Goal: Communication & Community: Answer question/provide support

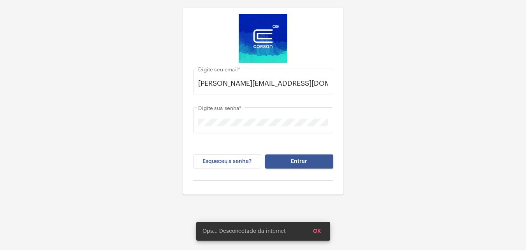
click at [290, 161] on button "Entrar" at bounding box center [299, 161] width 68 height 14
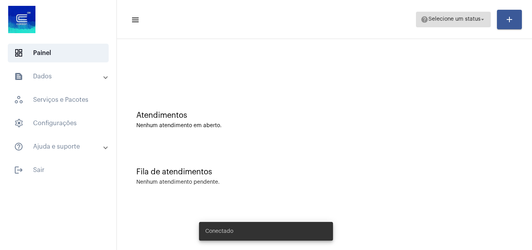
drag, startPoint x: 459, startPoint y: 15, endPoint x: 459, endPoint y: 21, distance: 5.9
click at [459, 16] on span "help Selecione um status arrow_drop_down" at bounding box center [453, 19] width 65 height 14
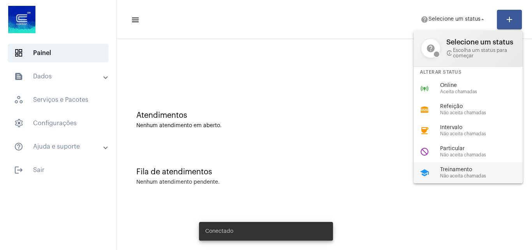
click at [452, 173] on span "Não aceita chamadas" at bounding box center [484, 175] width 89 height 5
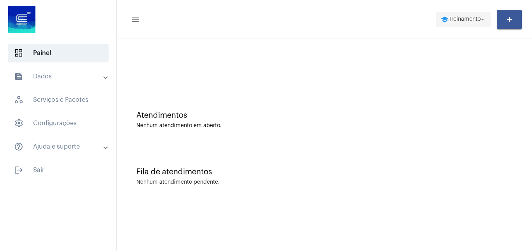
click at [459, 14] on span "school Treinamento arrow_drop_down" at bounding box center [463, 19] width 45 height 14
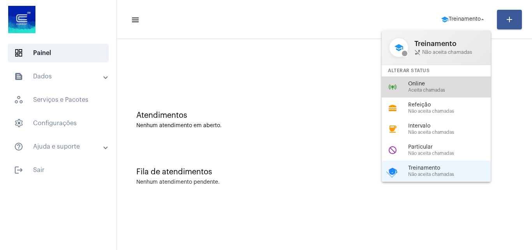
click at [421, 85] on span "Online" at bounding box center [452, 84] width 89 height 6
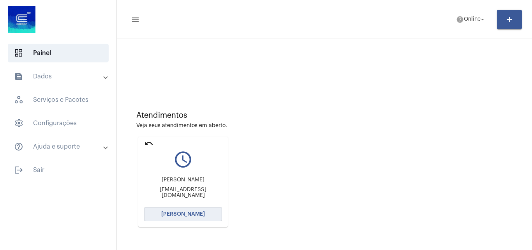
click at [172, 215] on span "[PERSON_NAME]" at bounding box center [183, 213] width 44 height 5
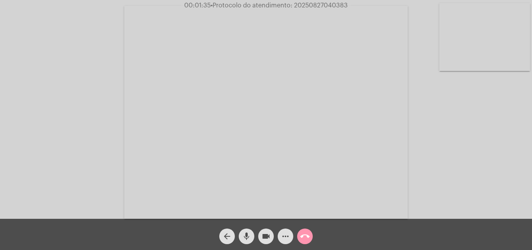
click at [288, 234] on mat-icon "more_horiz" at bounding box center [285, 235] width 9 height 9
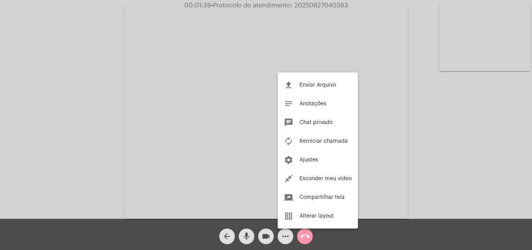
click at [285, 237] on div at bounding box center [266, 125] width 532 height 250
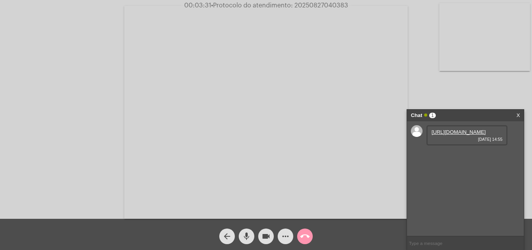
click at [447, 135] on link "https://neft-transfer-bucket.s3.amazonaws.com/temp-06991c17-2cec-d300-d43b-460a…" at bounding box center [458, 132] width 54 height 6
click at [245, 235] on mat-icon "mic" at bounding box center [246, 235] width 9 height 9
click at [245, 236] on mat-icon "mic_off" at bounding box center [246, 235] width 9 height 9
click at [460, 157] on link "https://neft-transfer-bucket.s3.amazonaws.com/temp-7ea94640-baa0-e110-56d0-ef83…" at bounding box center [458, 154] width 54 height 6
click at [452, 157] on link "https://neft-transfer-bucket.s3.amazonaws.com/temp-7ea94640-baa0-e110-56d0-ef83…" at bounding box center [458, 154] width 54 height 6
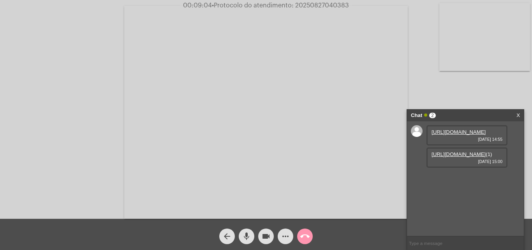
click at [461, 157] on link "https://neft-transfer-bucket.s3.amazonaws.com/temp-7ea94640-baa0-e110-56d0-ef83…" at bounding box center [458, 154] width 54 height 6
click at [443, 157] on link "https://neft-transfer-bucket.s3.amazonaws.com/temp-7ea94640-baa0-e110-56d0-ef83…" at bounding box center [458, 154] width 54 height 6
click at [453, 179] on link "https://neft-transfer-bucket.s3.amazonaws.com/temp-dc9cabda-82f0-8943-3f6f-a57a…" at bounding box center [458, 176] width 54 height 6
click at [428, 245] on input "text" at bounding box center [465, 243] width 117 height 14
click at [285, 236] on mat-icon "more_horiz" at bounding box center [285, 235] width 9 height 9
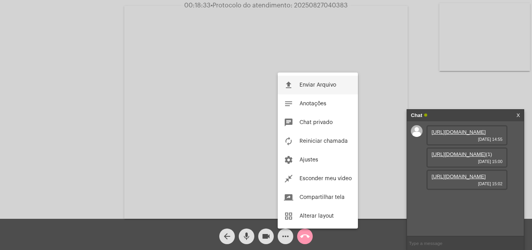
click at [306, 84] on span "Enviar Arquivo" at bounding box center [317, 84] width 37 height 5
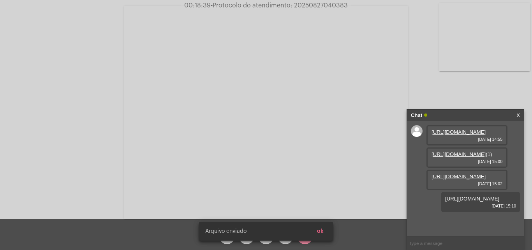
scroll to position [52, 0]
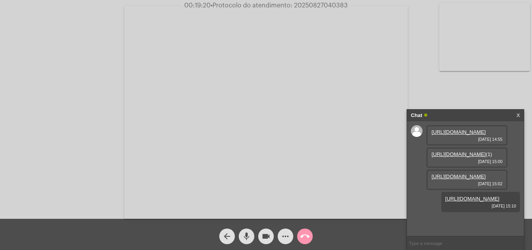
drag, startPoint x: 294, startPoint y: 5, endPoint x: 349, endPoint y: 6, distance: 55.7
click at [349, 6] on span "00:19:20 • Protocolo do atendimento: 20250827040383" at bounding box center [266, 6] width 170 height 8
copy span "20250827040383"
click at [422, 239] on input "text" at bounding box center [465, 243] width 117 height 14
paste input "20250827040383"
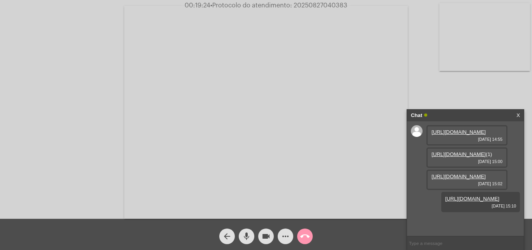
type input "20250827040383"
click at [306, 235] on mat-icon "call_end" at bounding box center [304, 235] width 9 height 9
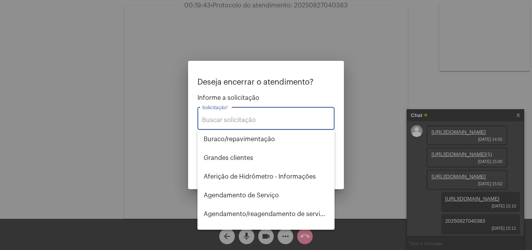
click at [238, 119] on input "Solicitação *" at bounding box center [266, 119] width 128 height 7
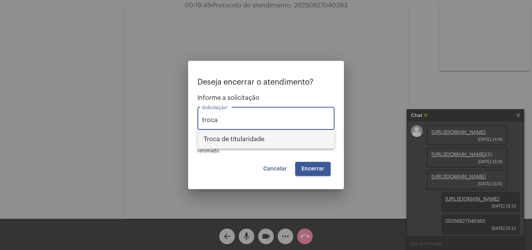
click at [256, 144] on span "Troca de titularidade" at bounding box center [266, 139] width 125 height 19
type input "Troca de titularidade"
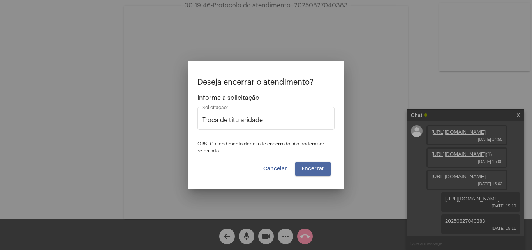
click at [314, 165] on button "Encerrar" at bounding box center [312, 169] width 35 height 14
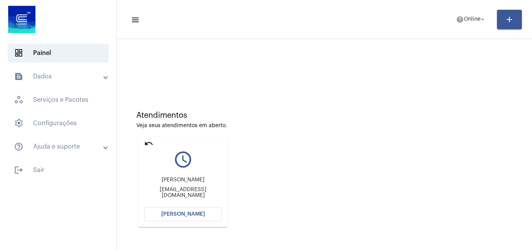
click at [152, 141] on mat-icon "undo" at bounding box center [148, 143] width 9 height 9
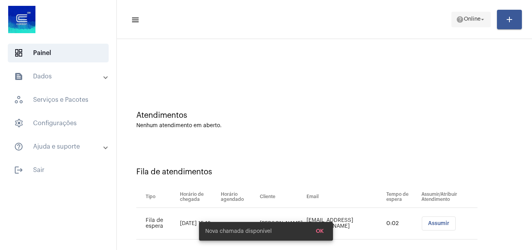
click at [465, 18] on span "Online" at bounding box center [472, 19] width 17 height 5
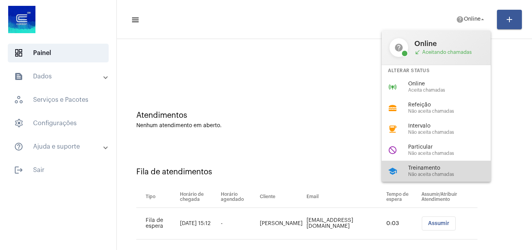
click at [421, 172] on span "Não aceita chamadas" at bounding box center [452, 174] width 89 height 5
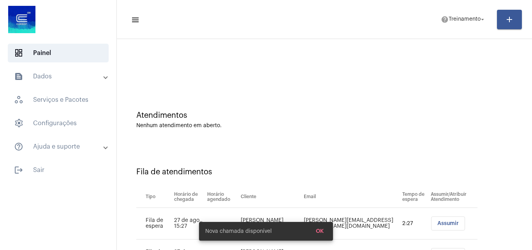
scroll to position [74, 0]
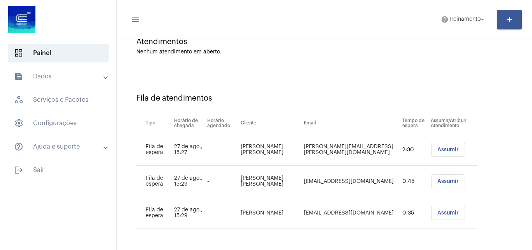
click at [436, 146] on button "Assumir" at bounding box center [448, 150] width 34 height 14
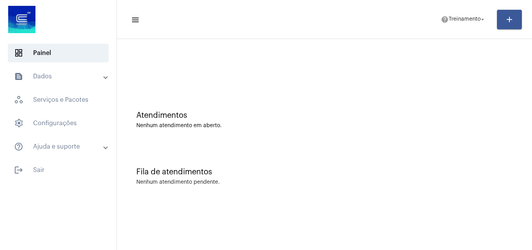
scroll to position [0, 0]
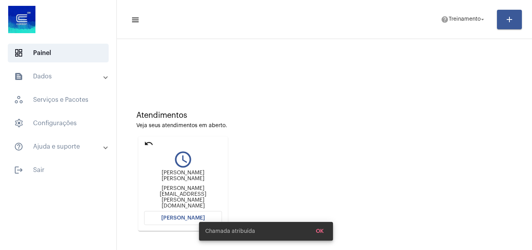
click at [177, 215] on span "Abrir Chamada" at bounding box center [183, 217] width 44 height 5
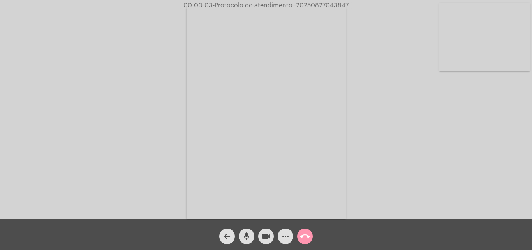
click at [475, 167] on div "Acessando Câmera e Microfone..." at bounding box center [266, 111] width 530 height 218
click at [304, 238] on mat-icon "call_end" at bounding box center [304, 235] width 9 height 9
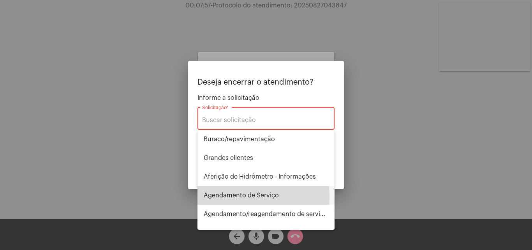
drag, startPoint x: 238, startPoint y: 196, endPoint x: 243, endPoint y: 194, distance: 6.4
click at [239, 195] on span "Agendamento de Serviço" at bounding box center [266, 195] width 125 height 19
type input "Agendamento de Serviço"
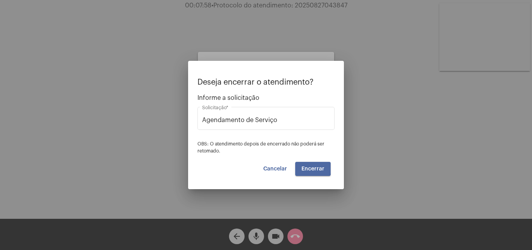
click at [308, 168] on span "Encerrar" at bounding box center [312, 168] width 23 height 5
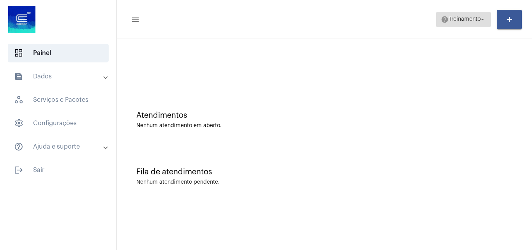
click at [451, 14] on span "help Treinamento arrow_drop_down" at bounding box center [463, 19] width 45 height 14
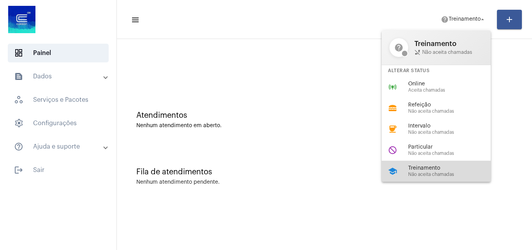
click at [411, 165] on span "Treinamento" at bounding box center [452, 168] width 89 height 6
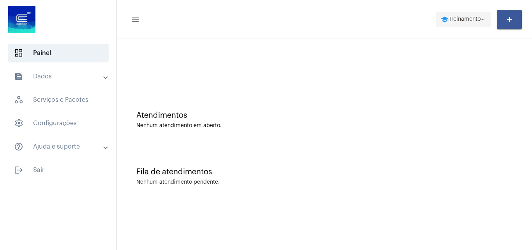
drag, startPoint x: 449, startPoint y: 8, endPoint x: 450, endPoint y: 18, distance: 9.4
click at [449, 12] on mat-toolbar-row "menu school Treinamento arrow_drop_down add" at bounding box center [324, 19] width 415 height 25
drag, startPoint x: 450, startPoint y: 18, endPoint x: 449, endPoint y: 24, distance: 6.2
click at [450, 18] on span "Treinamento" at bounding box center [465, 19] width 32 height 5
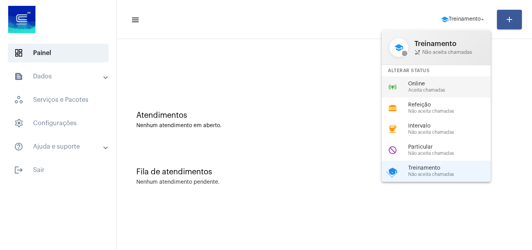
click at [427, 83] on span "Online" at bounding box center [452, 84] width 89 height 6
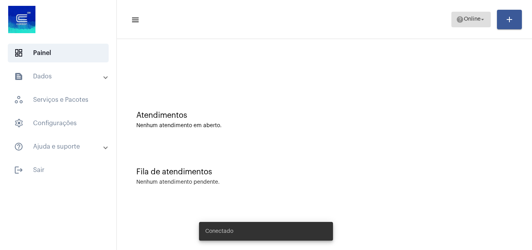
click at [469, 22] on span "help Online arrow_drop_down" at bounding box center [471, 19] width 30 height 14
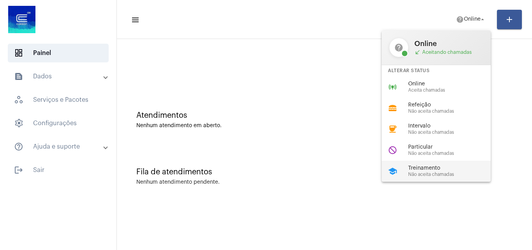
click at [420, 165] on span "Treinamento" at bounding box center [452, 168] width 89 height 6
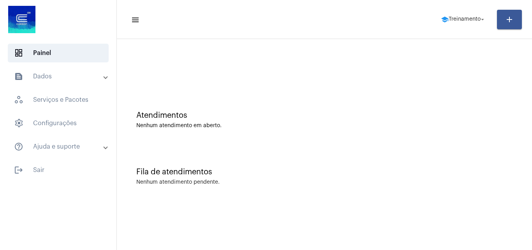
click at [323, 230] on mat-sidenav-content "menu school Treinamento arrow_drop_down add Atendimentos Nenhum atendimento em …" at bounding box center [324, 125] width 415 height 250
click at [467, 19] on span "Treinamento" at bounding box center [465, 19] width 32 height 5
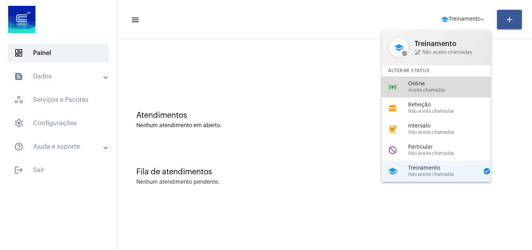
click at [431, 87] on div "Online Aceita chamadas" at bounding box center [452, 87] width 89 height 12
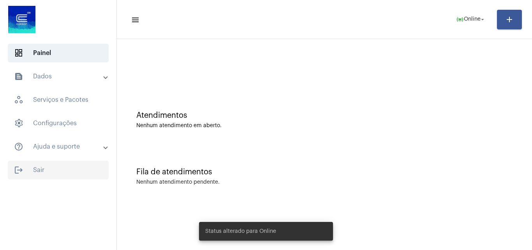
click at [39, 172] on span "logout Sair" at bounding box center [58, 169] width 101 height 19
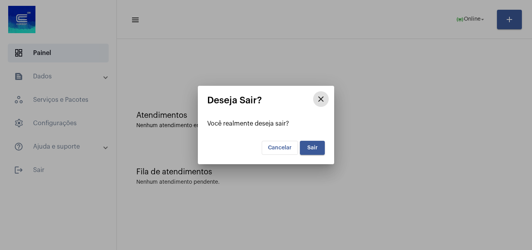
click at [315, 152] on button "Sair" at bounding box center [312, 148] width 25 height 14
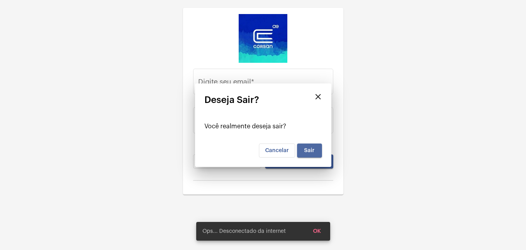
type input "[PERSON_NAME][EMAIL_ADDRESS][DOMAIN_NAME]"
